Goal: Find contact information: Find contact information

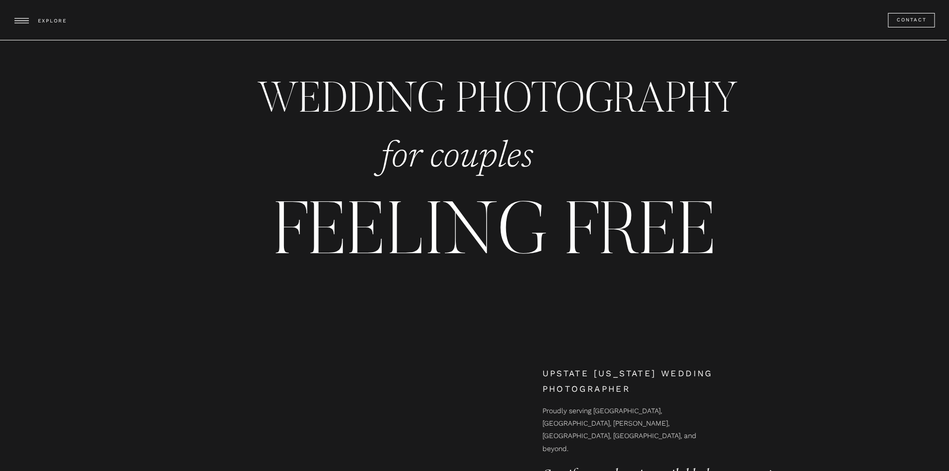
click at [922, 23] on h3 "Contact" at bounding box center [912, 19] width 31 height 9
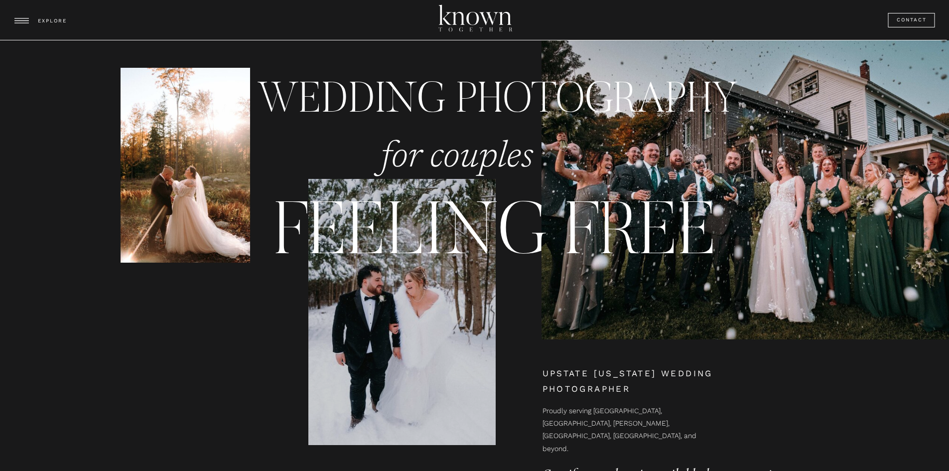
click at [918, 16] on h3 "Contact" at bounding box center [912, 19] width 31 height 9
click at [156, 21] on div at bounding box center [474, 20] width 949 height 40
